Goal: Task Accomplishment & Management: Use online tool/utility

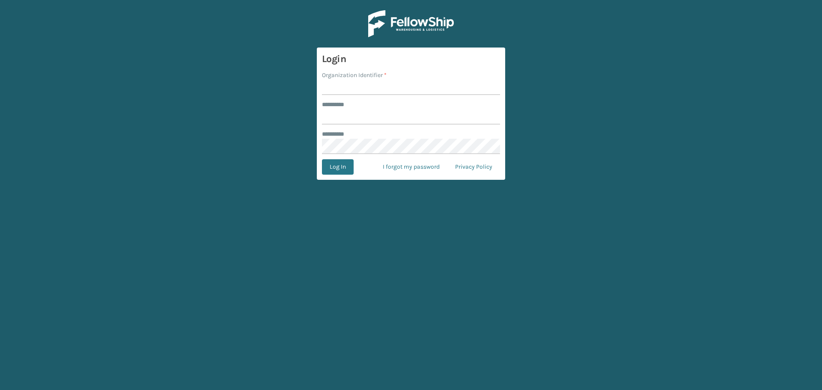
click at [354, 82] on input "Organization Identifier *" at bounding box center [411, 87] width 178 height 15
drag, startPoint x: 353, startPoint y: 83, endPoint x: 362, endPoint y: 97, distance: 16.8
click at [353, 83] on input "Organization Identifier *" at bounding box center [411, 87] width 178 height 15
type input "SuperAdminOrganization"
click at [359, 119] on input "******** *" at bounding box center [411, 116] width 178 height 15
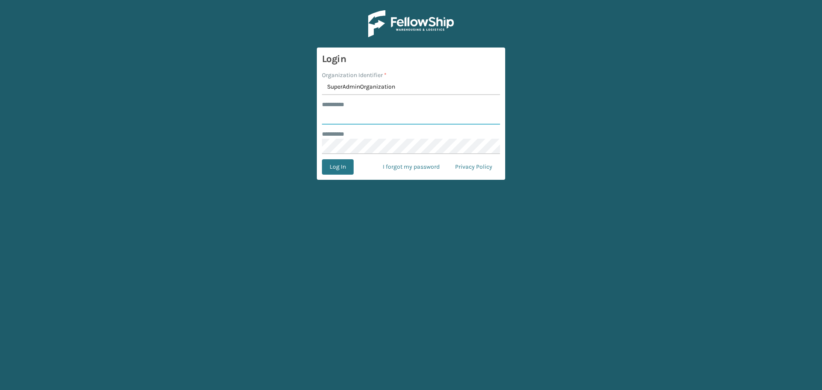
click at [359, 119] on input "******** *" at bounding box center [411, 116] width 178 height 15
type input "******"
click at [338, 161] on button "Log In" at bounding box center [338, 166] width 32 height 15
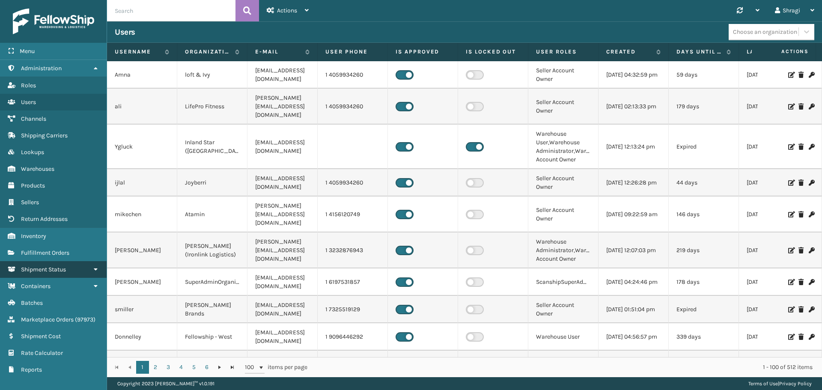
click at [60, 188] on span "Shipment Status" at bounding box center [43, 269] width 45 height 7
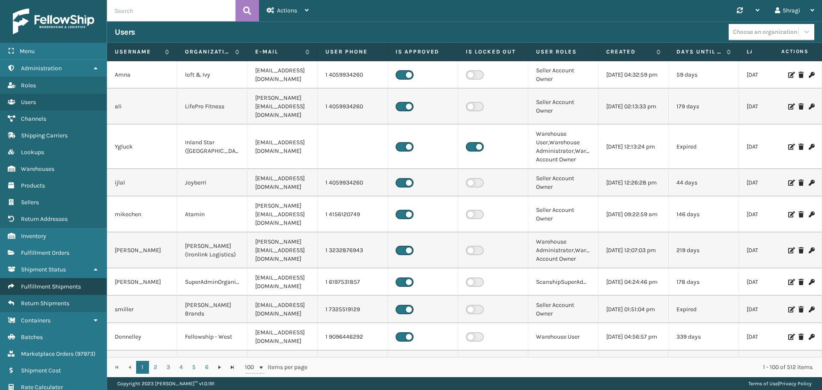
click at [30, 188] on span "Fulfillment Shipments" at bounding box center [51, 286] width 60 height 7
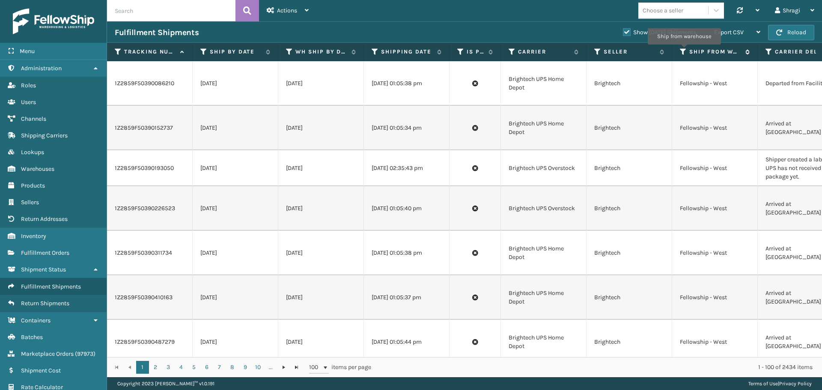
click at [420, 50] on icon at bounding box center [683, 52] width 7 height 8
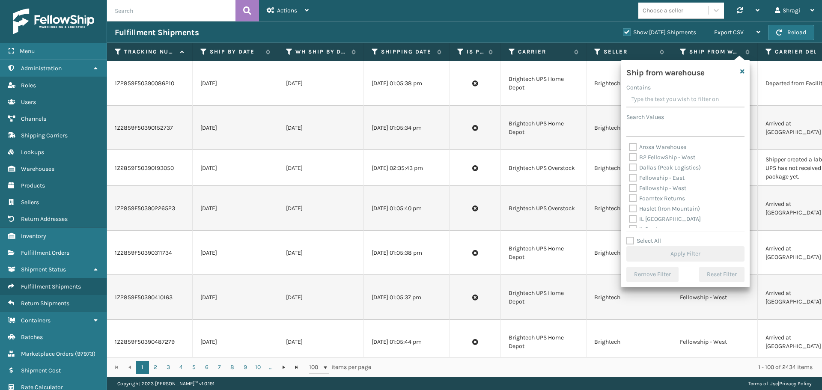
click at [420, 167] on label "Dallas (Peak Logistics)" at bounding box center [665, 167] width 72 height 7
click at [420, 167] on input "Dallas (Peak Logistics)" at bounding box center [629, 166] width 0 height 6
checkbox input "true"
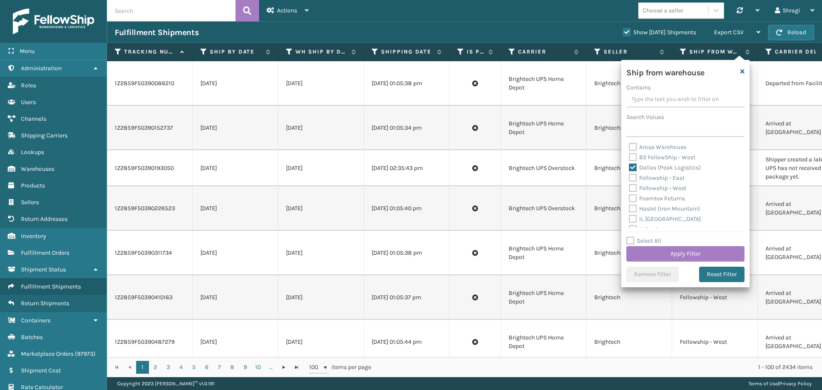
click at [420, 176] on label "Fellowship - East" at bounding box center [657, 177] width 56 height 7
click at [420, 176] on input "Fellowship - East" at bounding box center [629, 176] width 0 height 6
checkbox input "true"
click at [420, 188] on label "Fellowship - West" at bounding box center [657, 188] width 57 height 7
click at [420, 188] on input "Fellowship - West" at bounding box center [629, 186] width 0 height 6
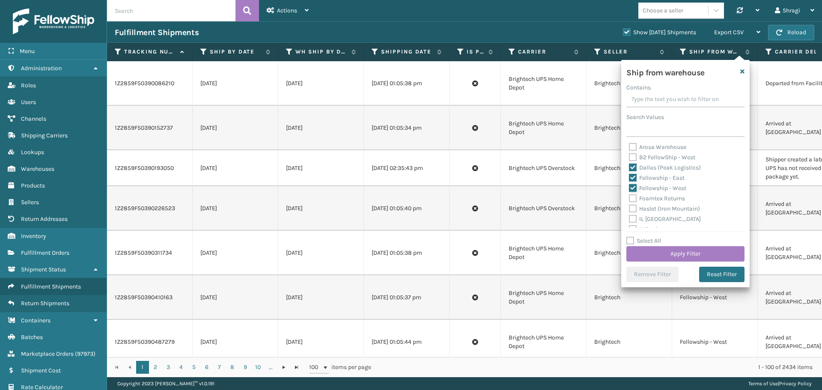
checkbox input "true"
click at [420, 188] on label "Haslet (Iron Mountain)" at bounding box center [664, 208] width 71 height 7
click at [420, 188] on input "Haslet (Iron Mountain)" at bounding box center [629, 207] width 0 height 6
checkbox input "true"
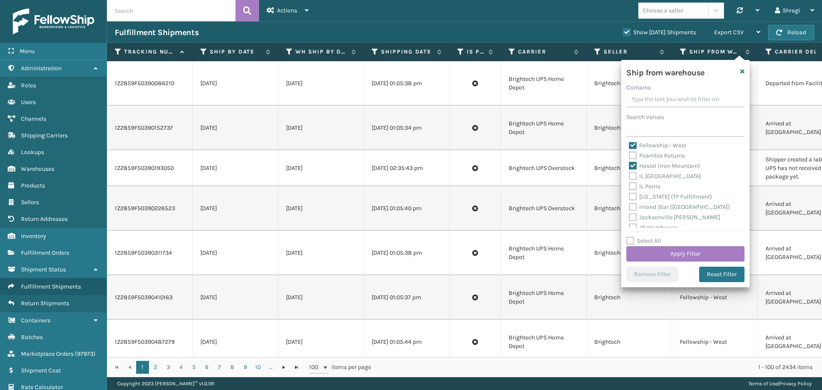
click at [420, 188] on label "[US_STATE] (TF Fulfillment)" at bounding box center [670, 196] width 83 height 7
click at [420, 188] on input "[US_STATE] (TF Fulfillment)" at bounding box center [629, 195] width 0 height 6
checkbox input "true"
click at [420, 188] on label "[PERSON_NAME] (Ironlink Logistics)" at bounding box center [683, 194] width 109 height 7
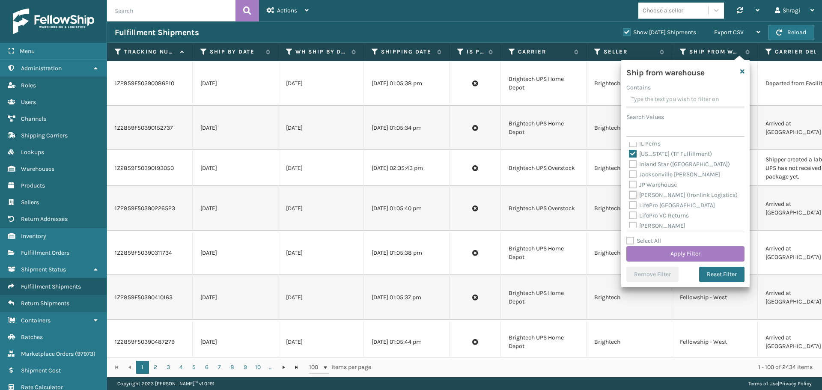
click at [420, 188] on input "[PERSON_NAME] (Ironlink Logistics)" at bounding box center [629, 193] width 0 height 6
checkbox input "true"
click at [420, 183] on label "[PERSON_NAME]" at bounding box center [657, 182] width 57 height 7
click at [420, 183] on input "[PERSON_NAME]" at bounding box center [629, 181] width 0 height 6
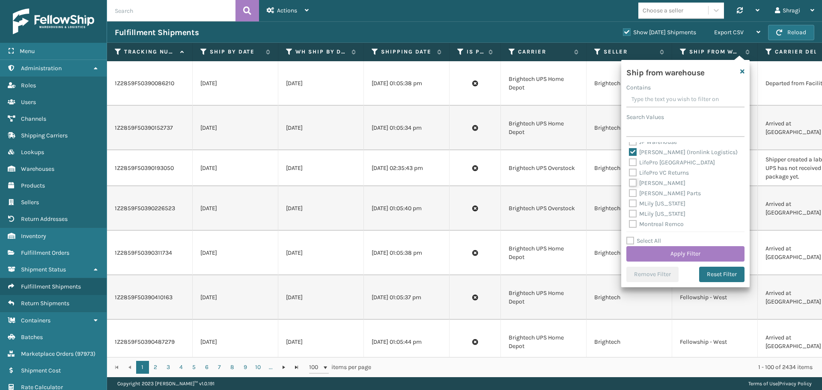
checkbox input "true"
click at [420, 181] on label "SleepGeekz Warehouse" at bounding box center [665, 179] width 73 height 7
click at [420, 180] on input "SleepGeekz Warehouse" at bounding box center [629, 178] width 0 height 6
checkbox input "true"
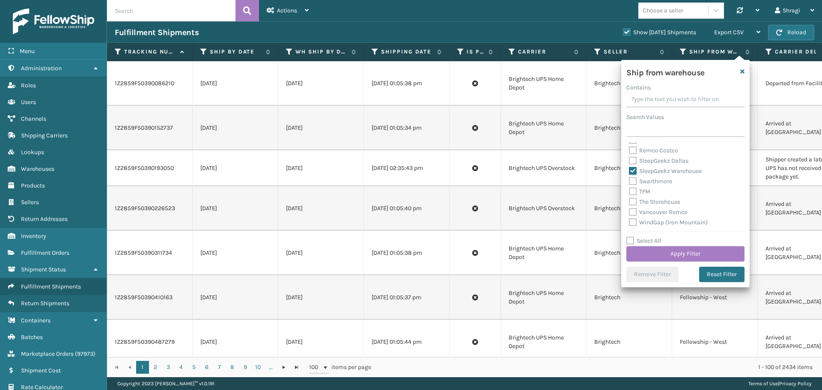
click at [420, 188] on label "TFM" at bounding box center [639, 191] width 21 height 7
click at [420, 188] on input "TFM" at bounding box center [629, 190] width 0 height 6
checkbox input "true"
click at [420, 188] on label "WindGap (Iron Mountain)" at bounding box center [668, 222] width 79 height 7
click at [420, 188] on input "WindGap (Iron Mountain)" at bounding box center [629, 221] width 0 height 6
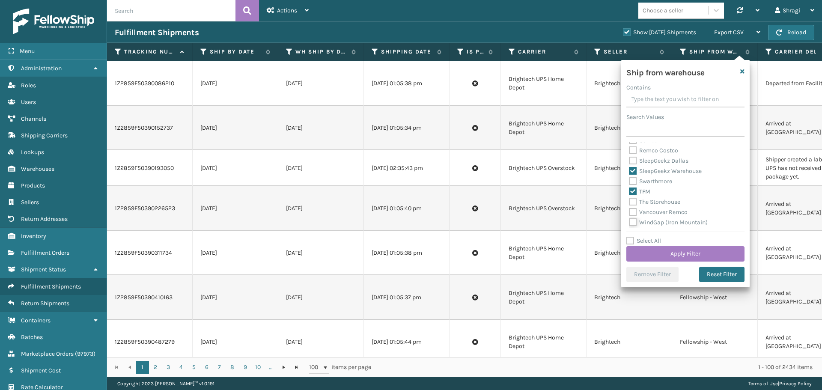
checkbox input "true"
click at [420, 188] on button "Apply Filter" at bounding box center [686, 253] width 118 height 15
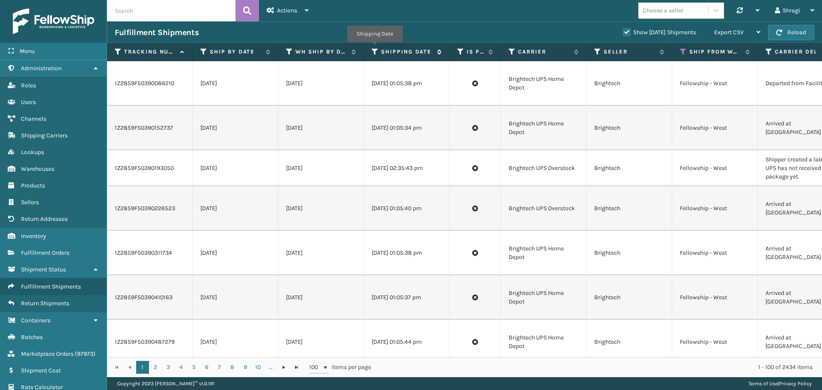
click at [375, 48] on icon at bounding box center [375, 52] width 7 height 8
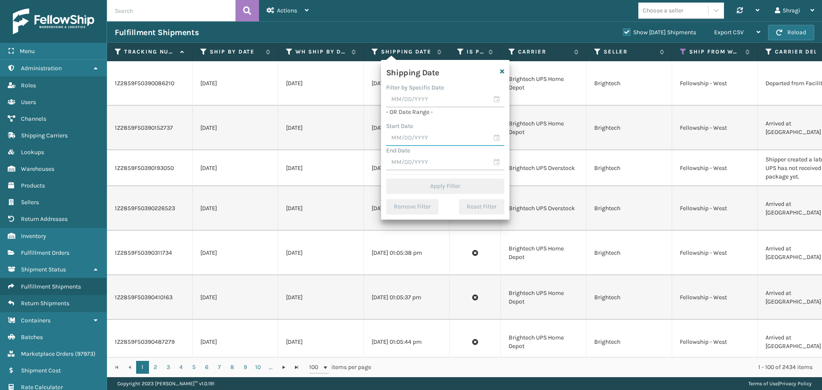
click at [420, 142] on input "text" at bounding box center [445, 138] width 118 height 15
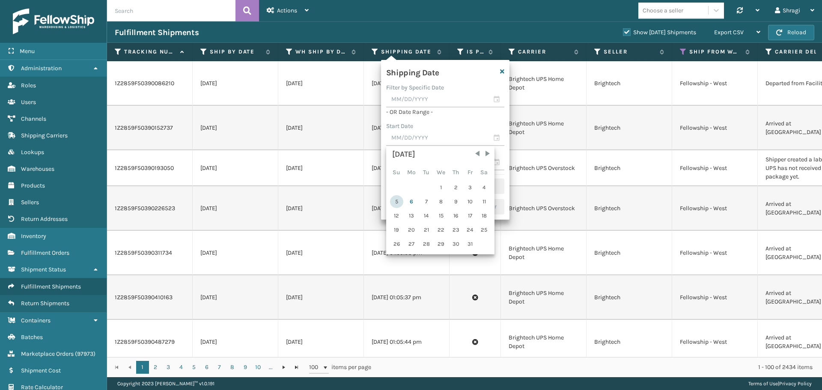
click at [402, 188] on div "5" at bounding box center [396, 201] width 13 height 13
type input "[DATE]"
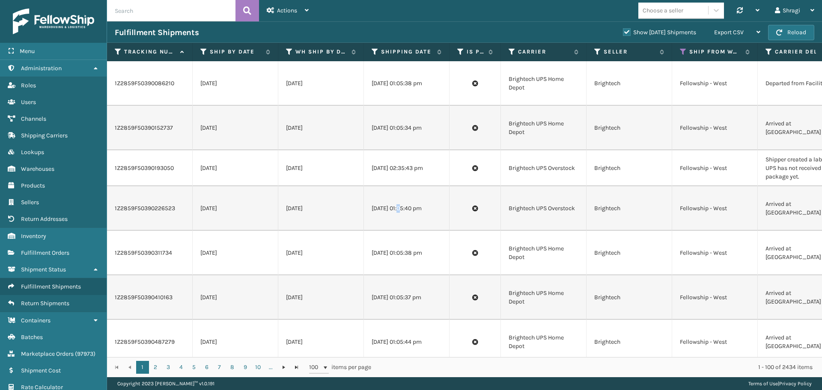
click at [402, 188] on td "[DATE] 01:05:40 pm" at bounding box center [407, 208] width 86 height 45
click at [368, 52] on th "Shipping Date" at bounding box center [407, 52] width 86 height 18
click at [376, 48] on icon at bounding box center [375, 52] width 7 height 8
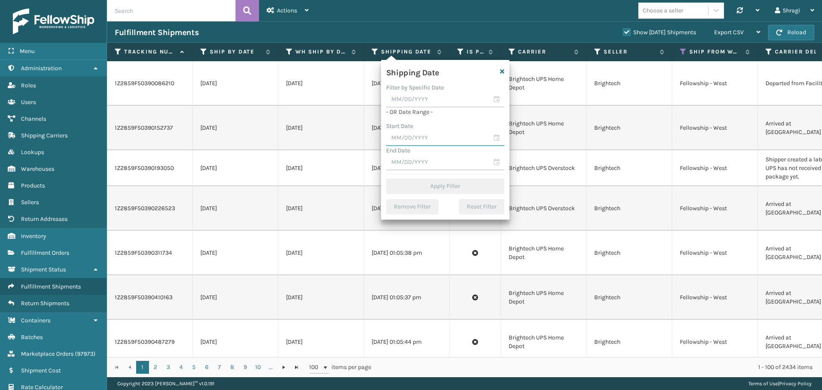
click at [401, 131] on input "text" at bounding box center [445, 138] width 118 height 15
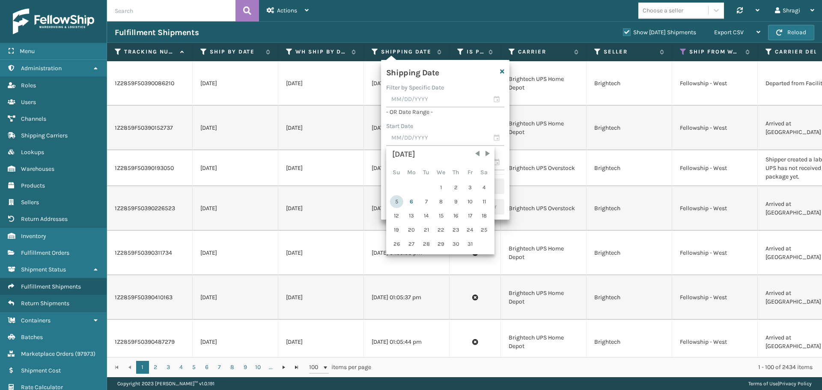
click at [398, 188] on div "5" at bounding box center [396, 201] width 13 height 13
type input "[DATE]"
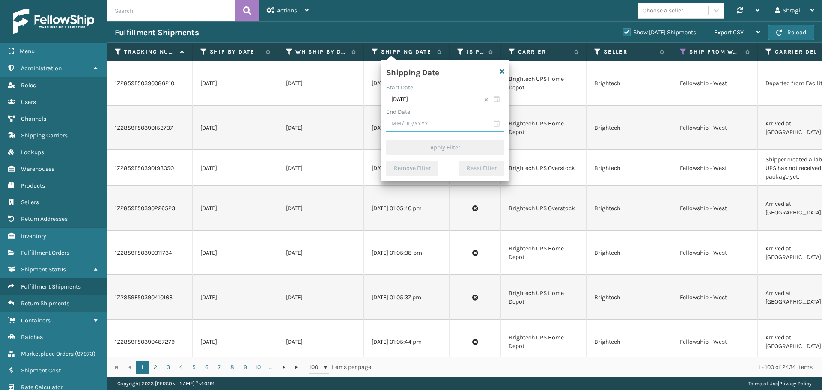
click at [401, 122] on input "text" at bounding box center [445, 123] width 118 height 15
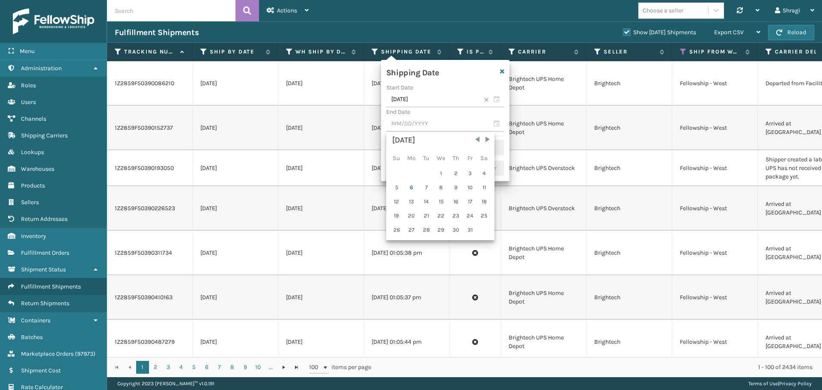
drag, startPoint x: 397, startPoint y: 187, endPoint x: 405, endPoint y: 175, distance: 14.5
click at [397, 186] on div "5" at bounding box center [396, 187] width 13 height 13
type input "[DATE]"
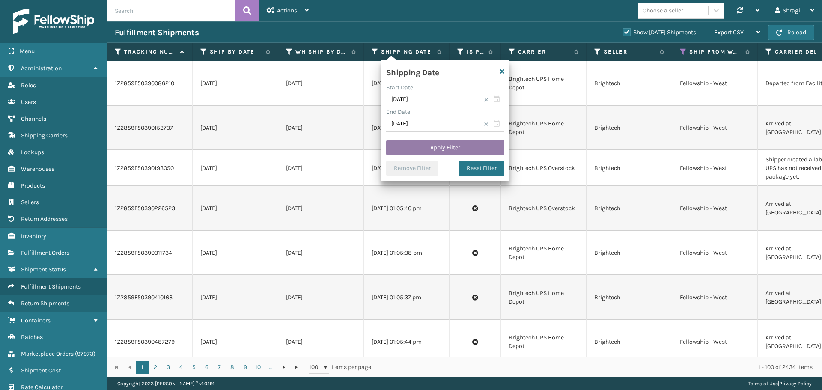
click at [420, 145] on button "Apply Filter" at bounding box center [445, 147] width 118 height 15
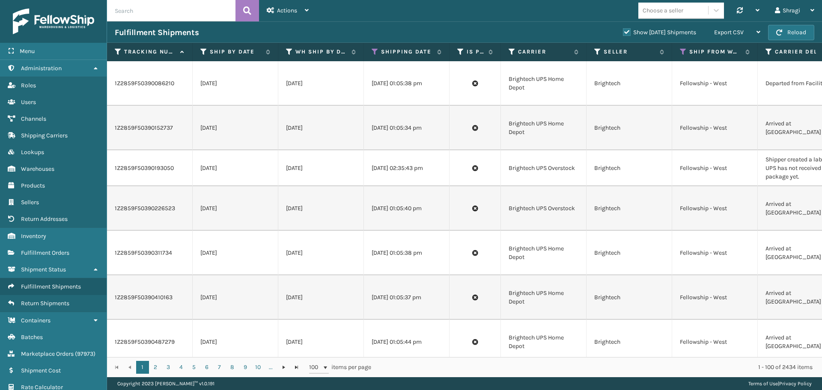
click at [420, 27] on div "Fulfillment Shipments" at bounding box center [365, 32] width 501 height 10
click at [420, 53] on icon at bounding box center [512, 52] width 7 height 8
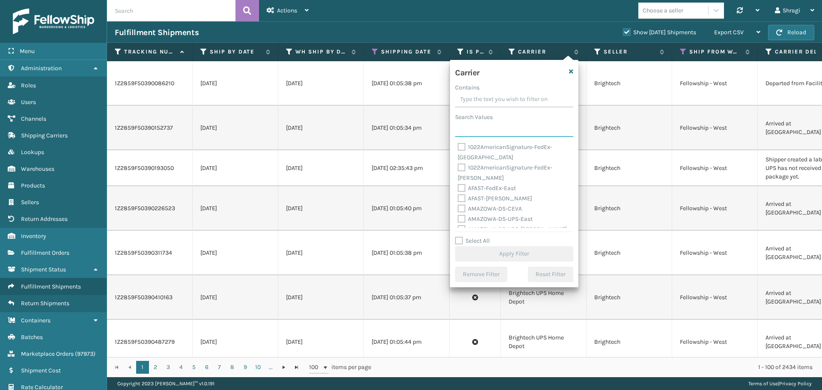
click at [420, 131] on input "Search Values" at bounding box center [514, 129] width 118 height 15
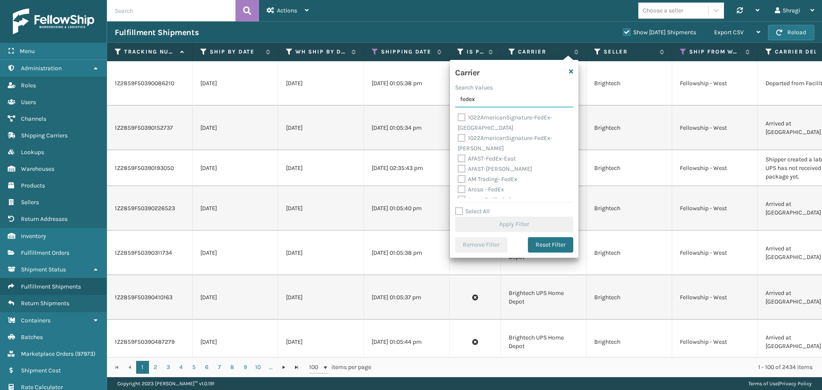
type input "fedex"
click at [420, 188] on label "Select All" at bounding box center [472, 211] width 35 height 7
click at [420, 188] on input "Select All" at bounding box center [519, 206] width 128 height 1
checkbox input "true"
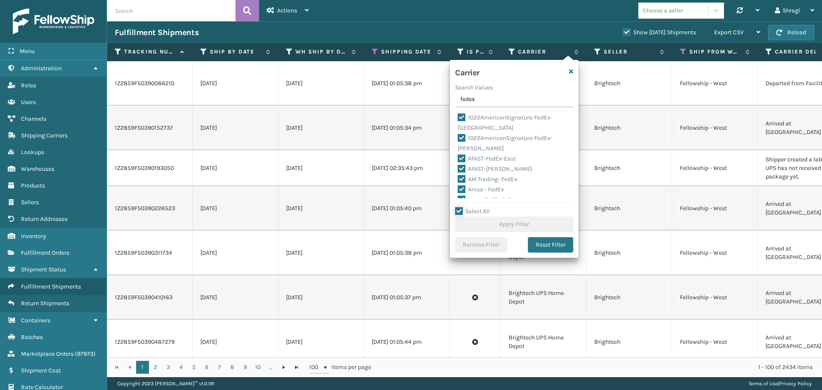
checkbox input "true"
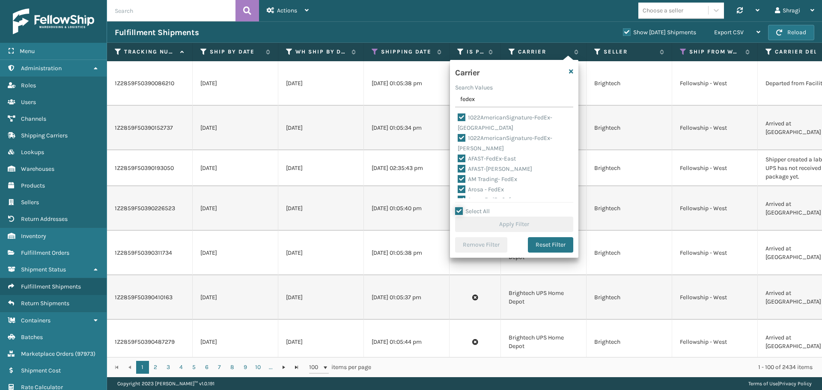
checkbox input "true"
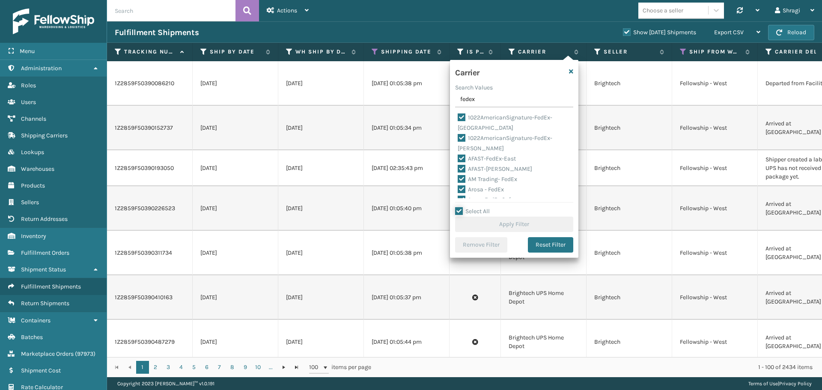
checkbox input "true"
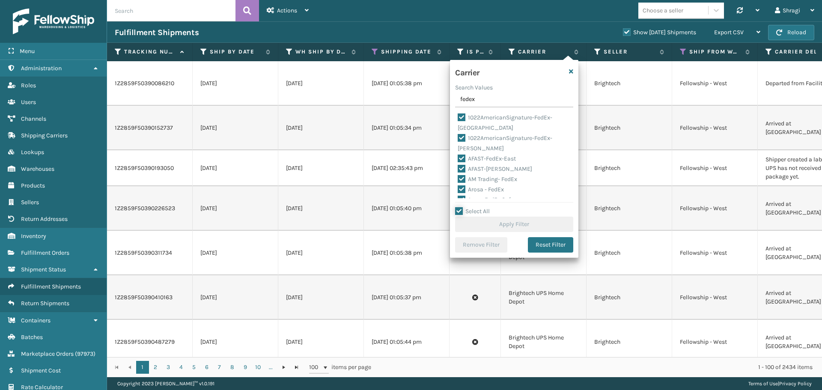
checkbox input "true"
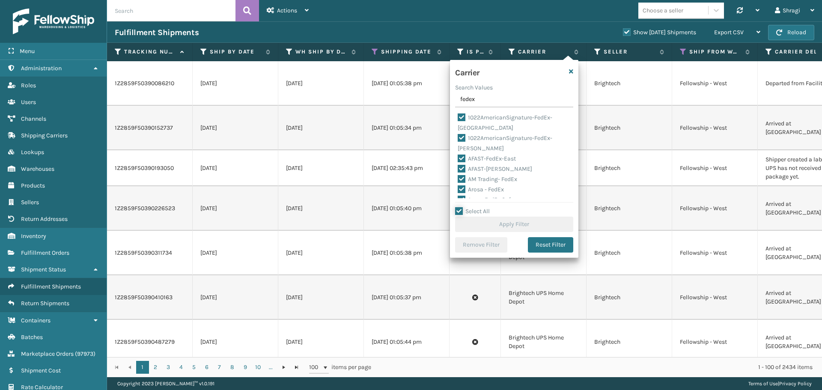
checkbox input "true"
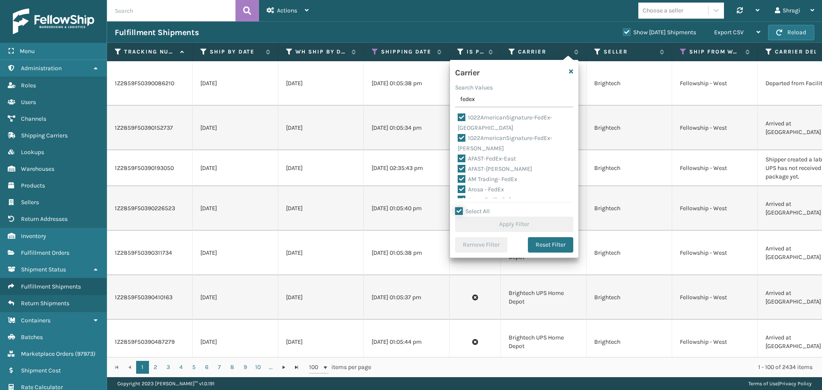
checkbox input "true"
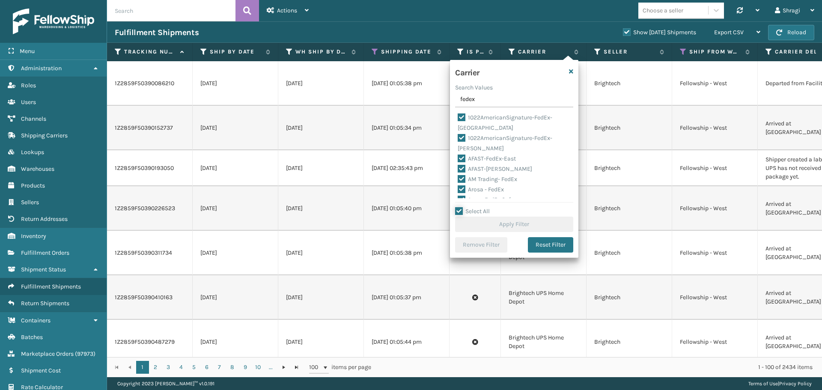
checkbox input "true"
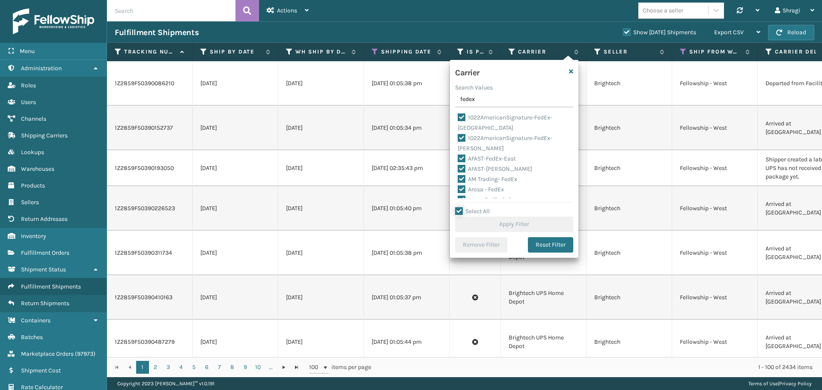
checkbox input "true"
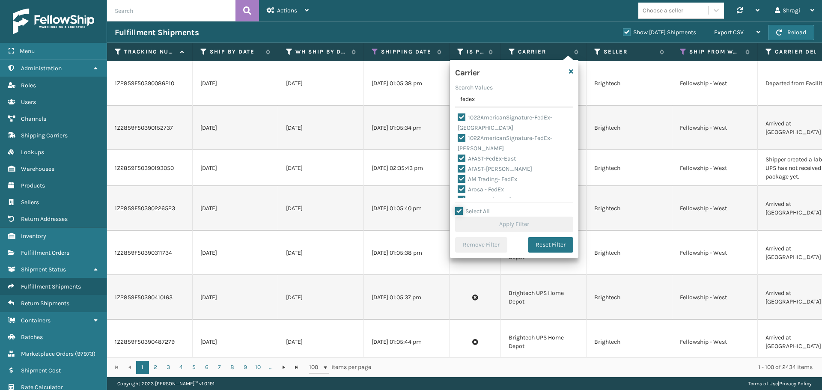
checkbox input "true"
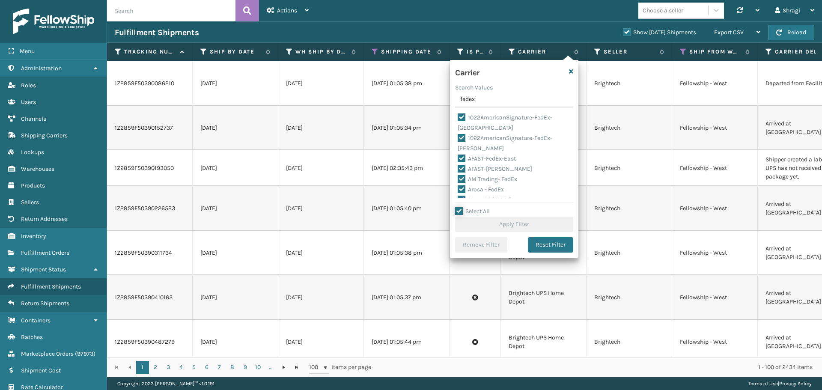
checkbox input "true"
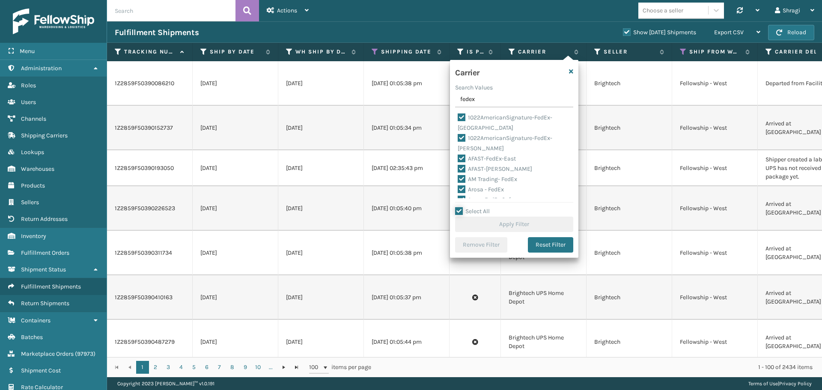
checkbox input "true"
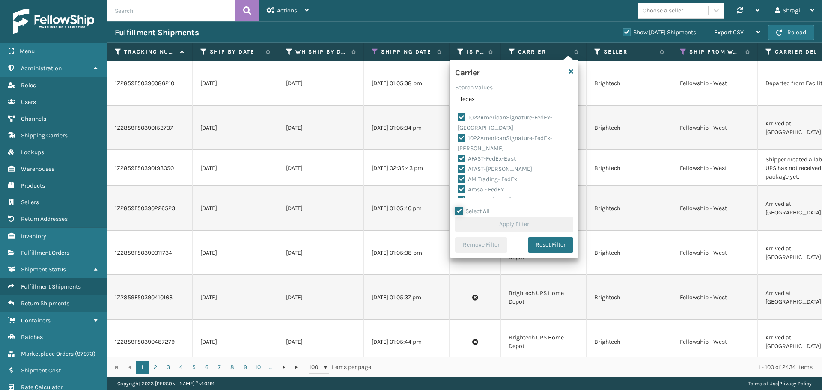
checkbox input "true"
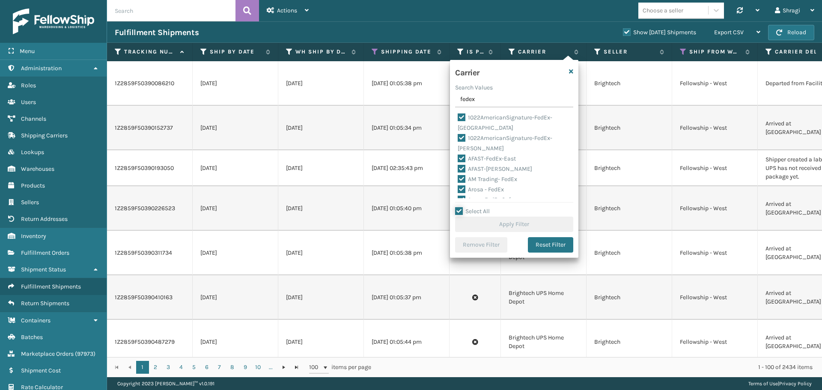
checkbox input "true"
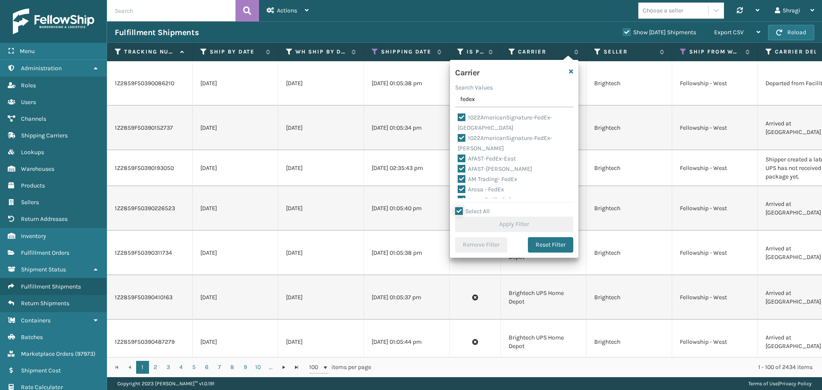
checkbox input "true"
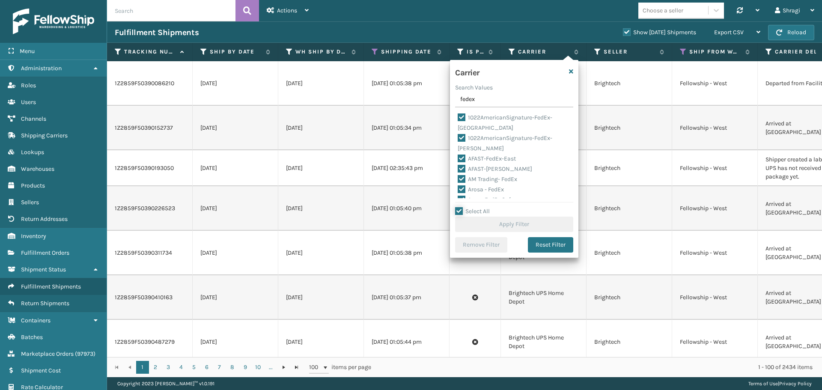
checkbox input "true"
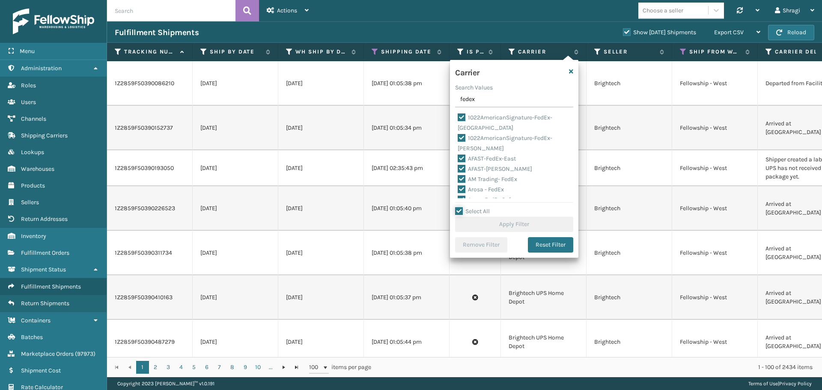
checkbox input "true"
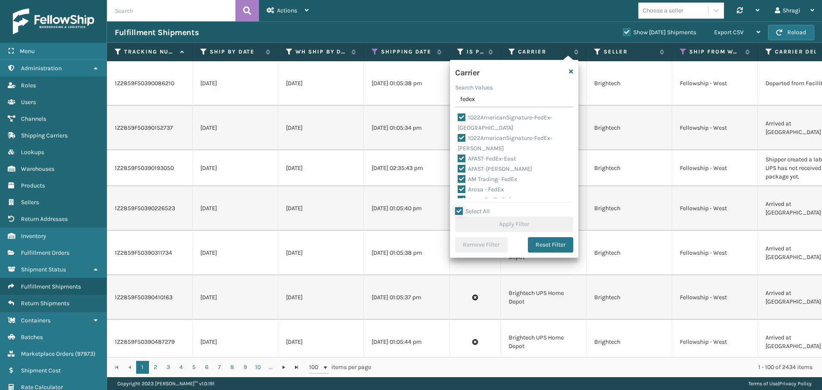
checkbox input "true"
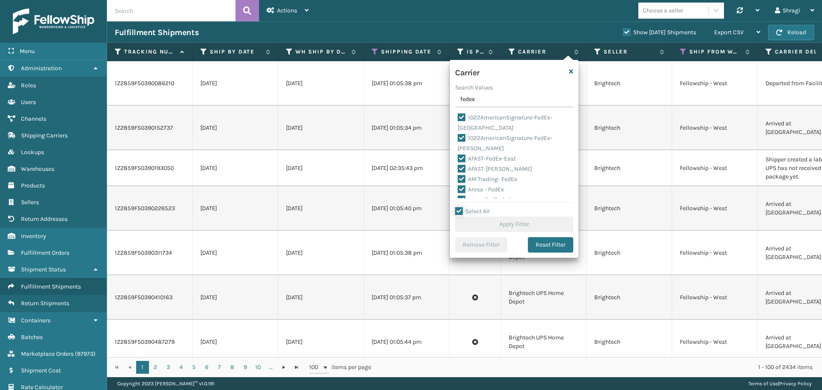
checkbox input "true"
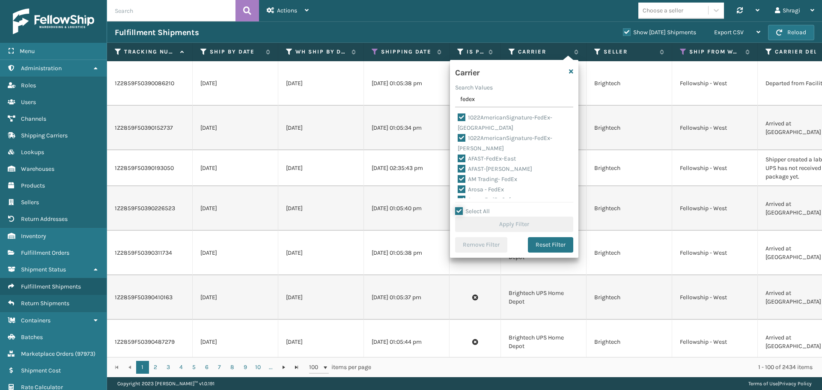
checkbox input "true"
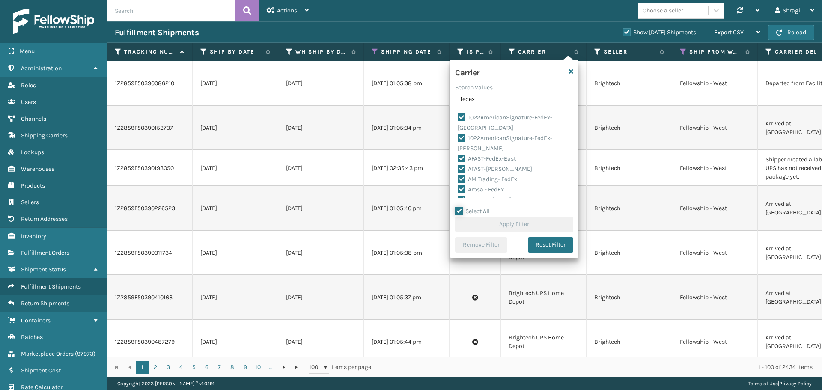
checkbox input "true"
click at [420, 188] on div "Select All Apply Filter" at bounding box center [514, 219] width 118 height 26
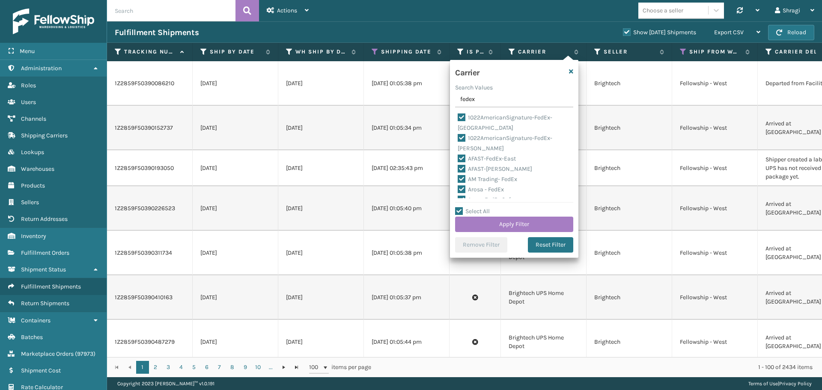
click at [420, 188] on div "Select All Apply Filter" at bounding box center [514, 219] width 118 height 26
click at [420, 188] on button "Apply Filter" at bounding box center [514, 224] width 118 height 15
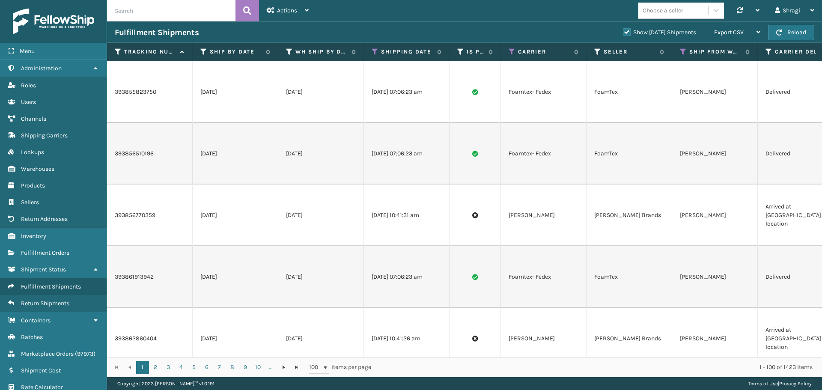
drag, startPoint x: 724, startPoint y: 40, endPoint x: 725, endPoint y: 75, distance: 35.1
click at [420, 40] on div "Export CSV" at bounding box center [737, 32] width 46 height 21
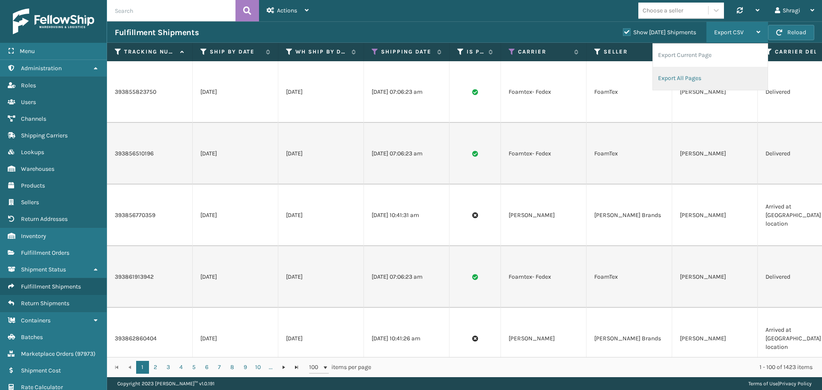
click at [420, 77] on li "Export All Pages" at bounding box center [710, 78] width 115 height 23
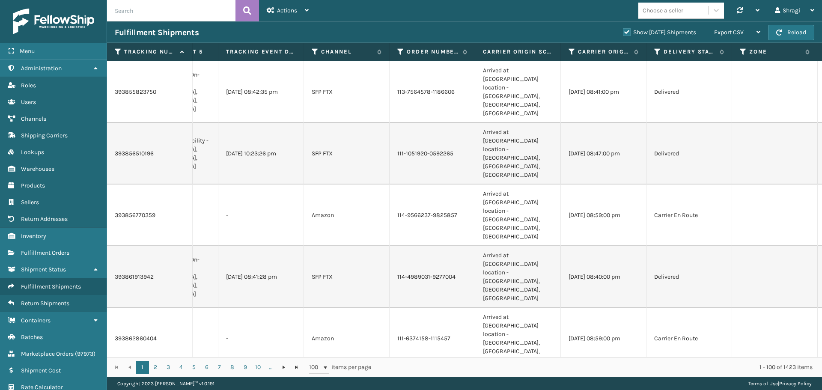
scroll to position [0, 2124]
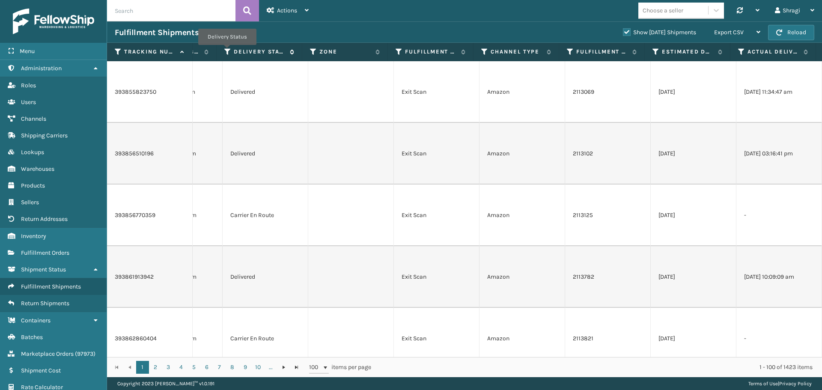
click at [227, 51] on icon at bounding box center [227, 52] width 7 height 8
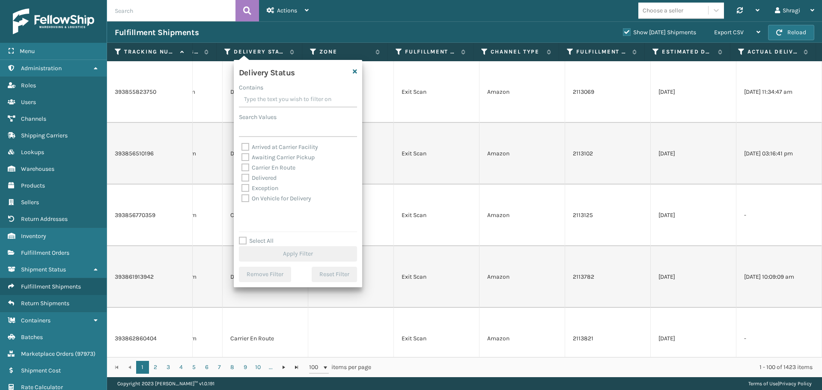
click at [275, 154] on label "Awaiting Carrier Pickup" at bounding box center [278, 157] width 73 height 7
click at [242, 154] on input "Awaiting Carrier Pickup" at bounding box center [242, 155] width 0 height 6
checkbox input "true"
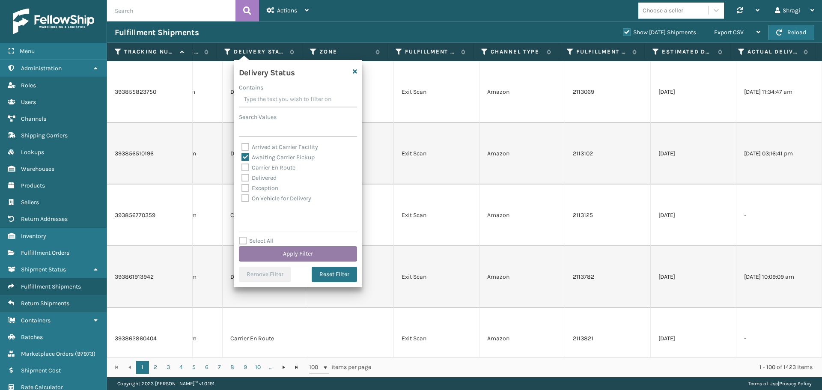
click at [297, 188] on button "Apply Filter" at bounding box center [298, 253] width 118 height 15
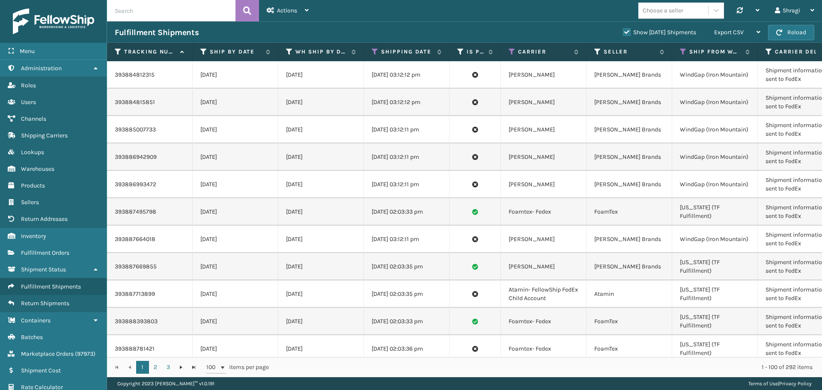
click at [420, 28] on div "Export CSV" at bounding box center [737, 32] width 46 height 21
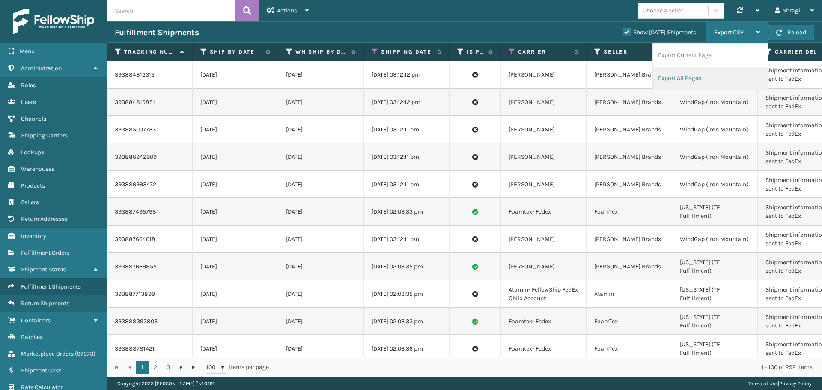
click at [420, 76] on li "Export All Pages" at bounding box center [710, 78] width 115 height 23
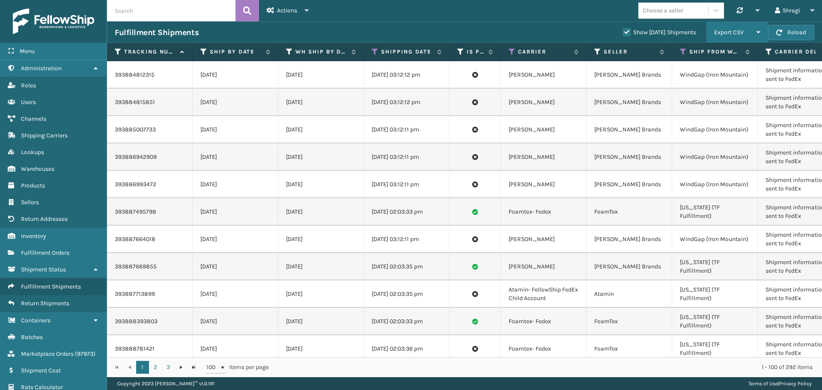
click at [420, 35] on div "Export CSV Export Current Page Export All Pages" at bounding box center [738, 32] width 62 height 21
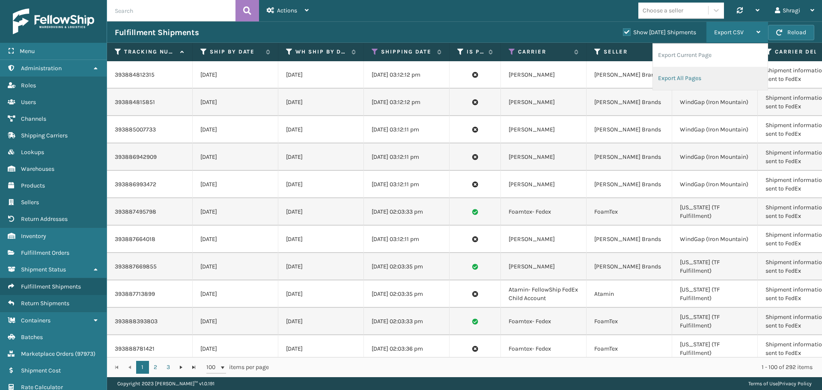
click at [420, 75] on li "Export All Pages" at bounding box center [710, 78] width 115 height 23
